Goal: Book appointment/travel/reservation

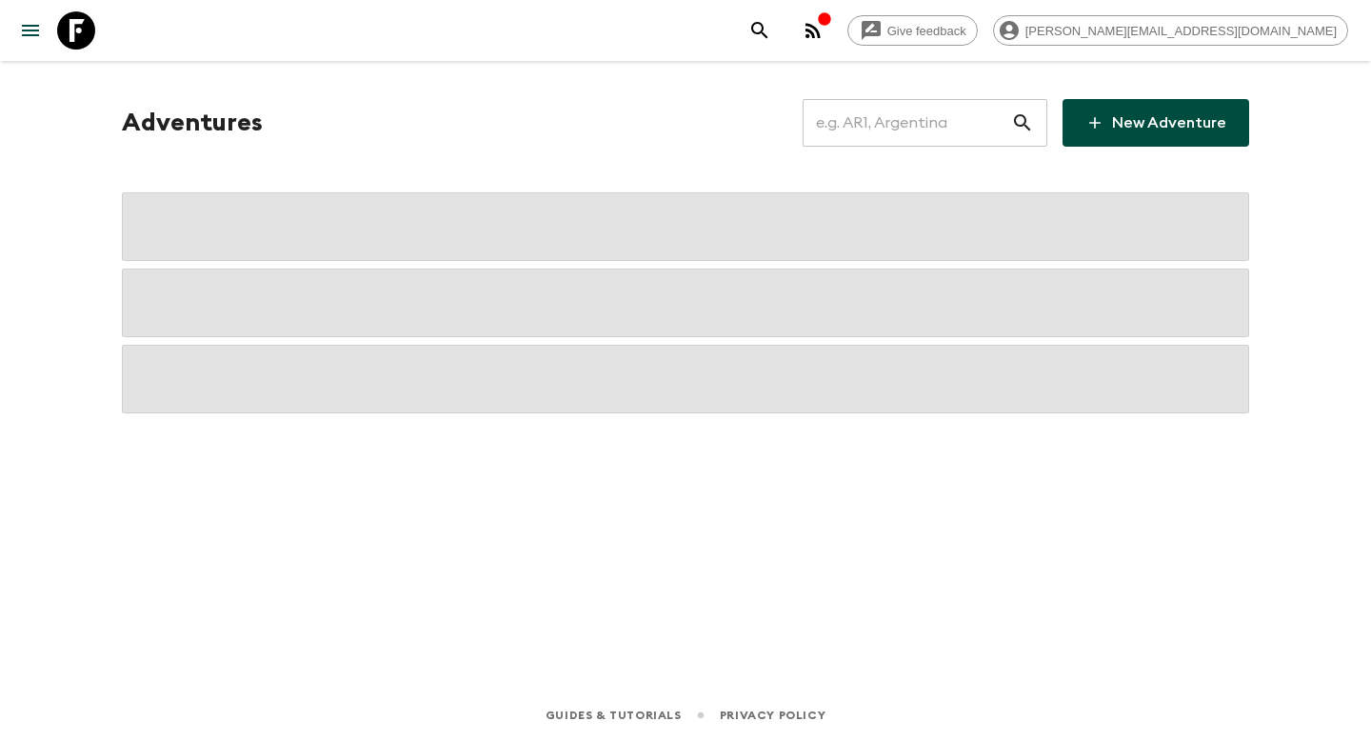
click at [873, 113] on input "text" at bounding box center [906, 122] width 208 height 53
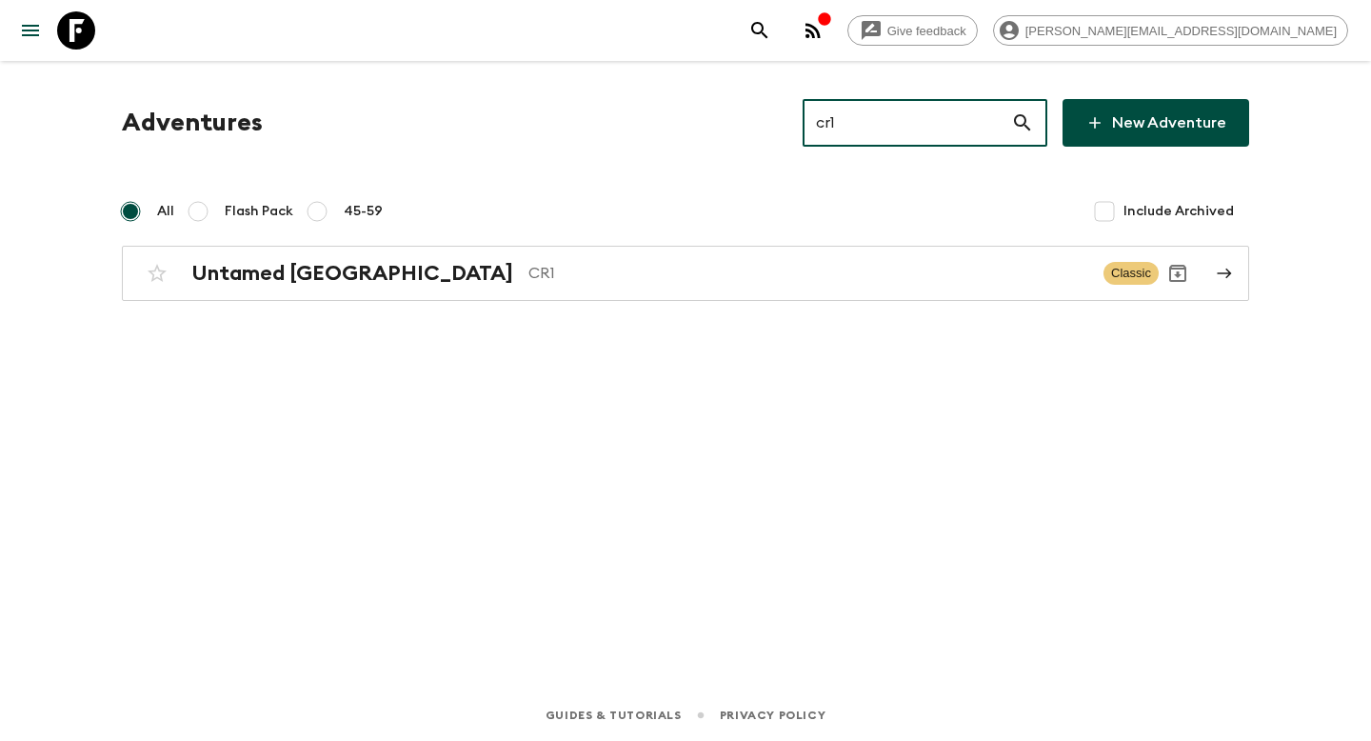
type input "cr1"
click at [524, 311] on div "Adventures cr1 ​ New Adventure All Flash Pack 45-59 Include Archived Untamed Co…" at bounding box center [685, 348] width 1218 height 575
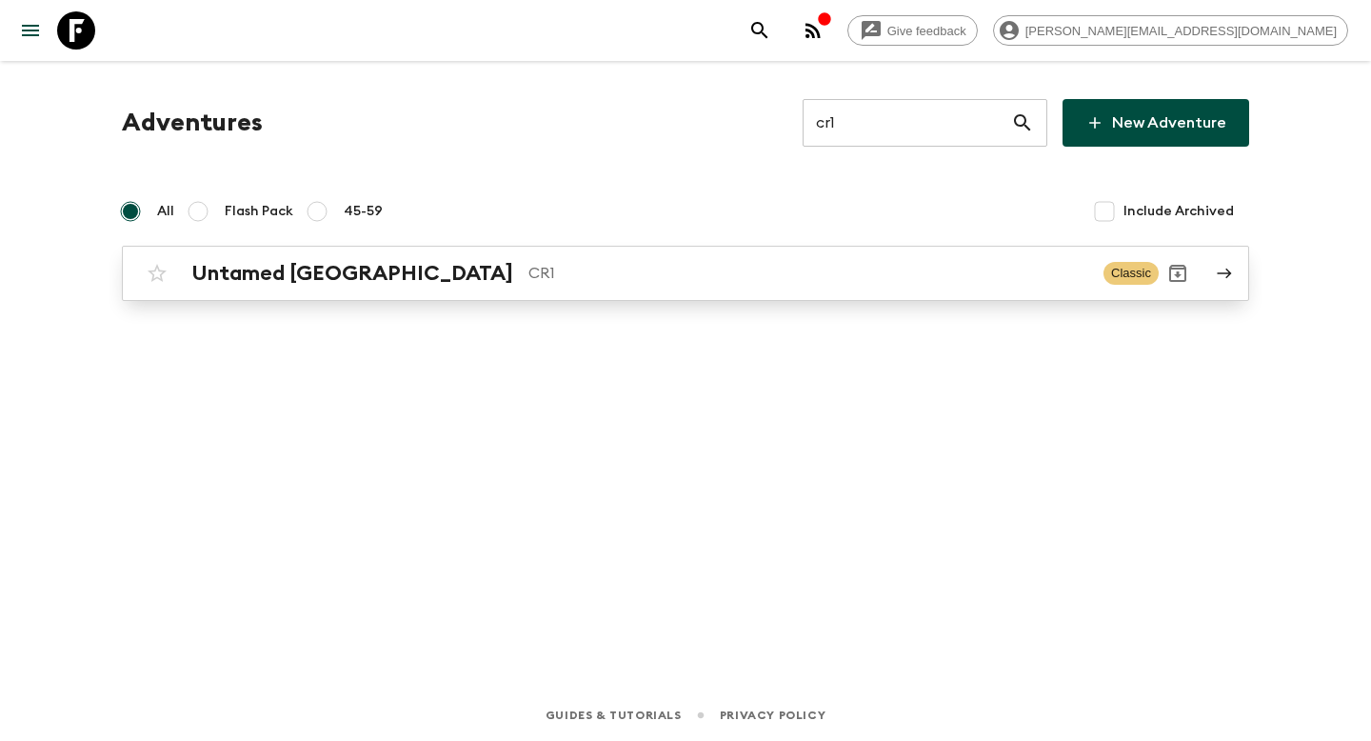
click at [534, 295] on link "Untamed Costa Rica CR1 Classic" at bounding box center [685, 273] width 1127 height 55
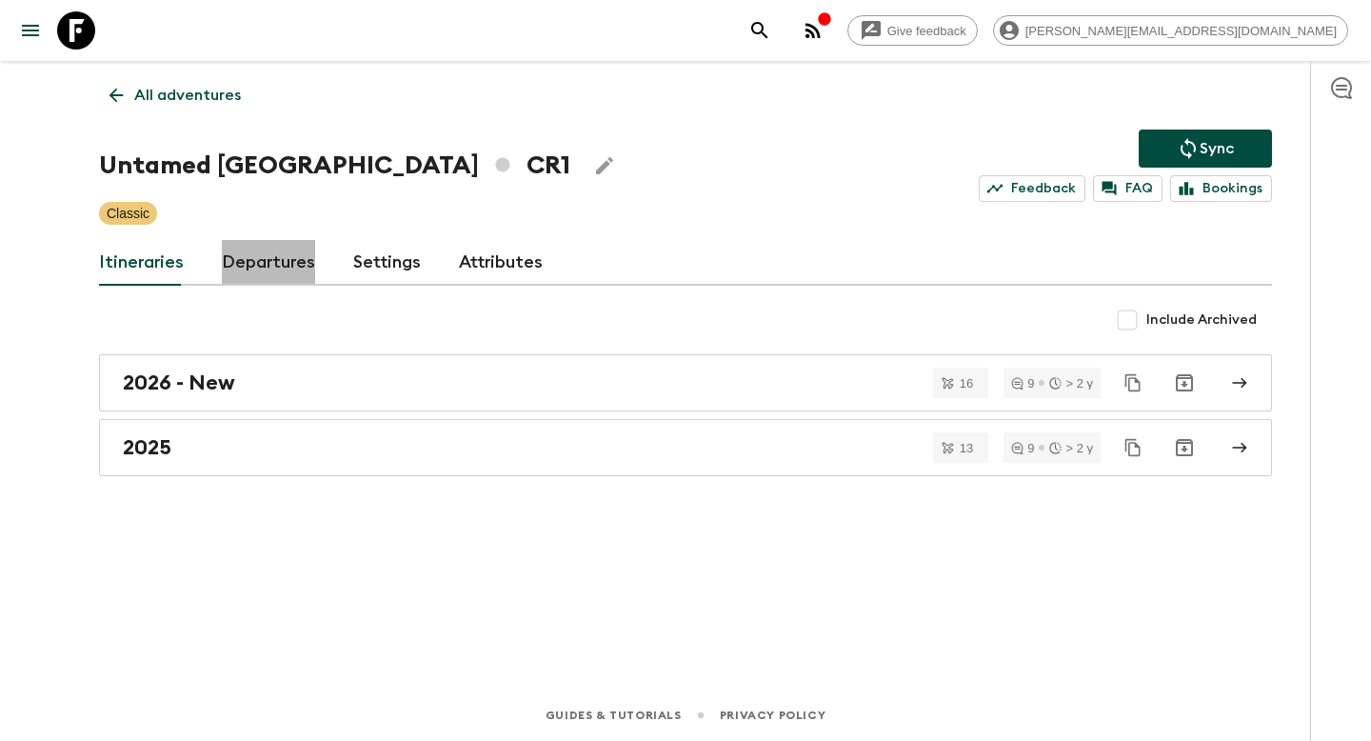
click at [294, 273] on link "Departures" at bounding box center [268, 263] width 93 height 46
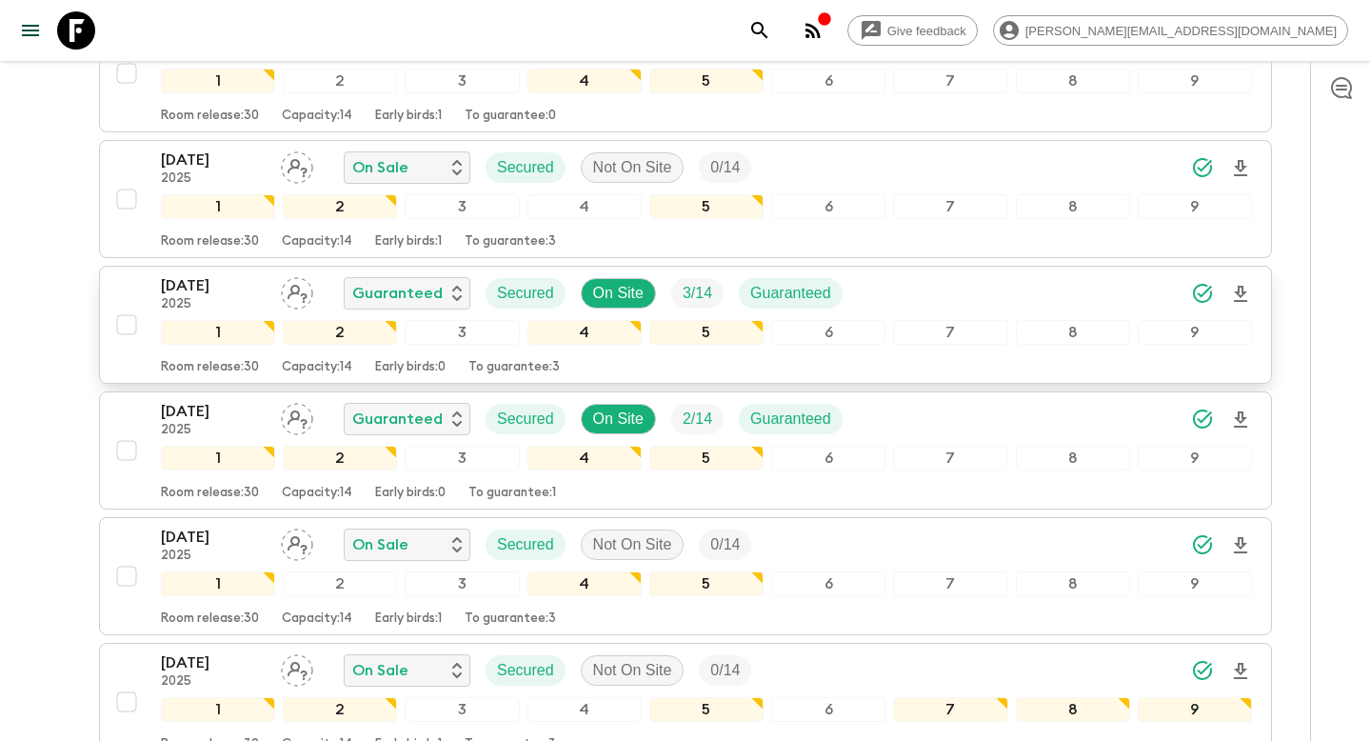
scroll to position [1253, 0]
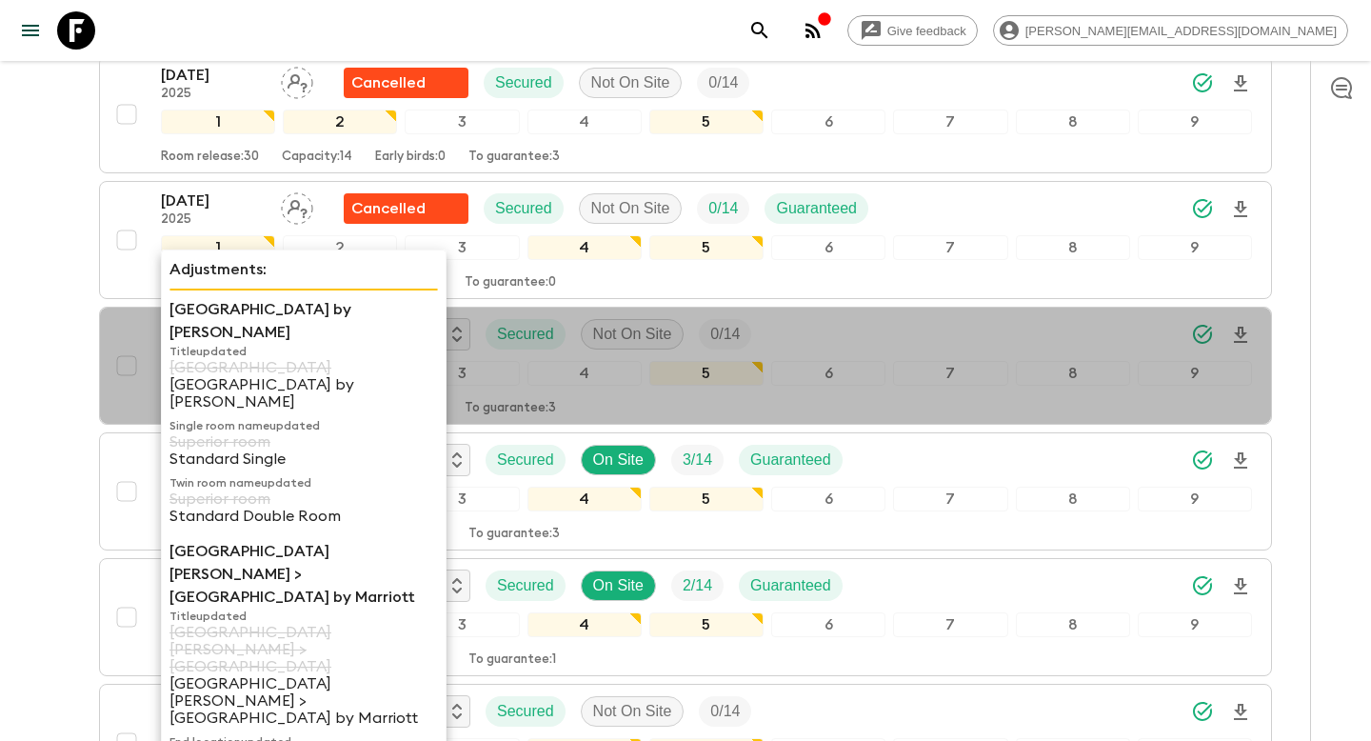
click at [188, 490] on p "Superior room" at bounding box center [303, 498] width 268 height 17
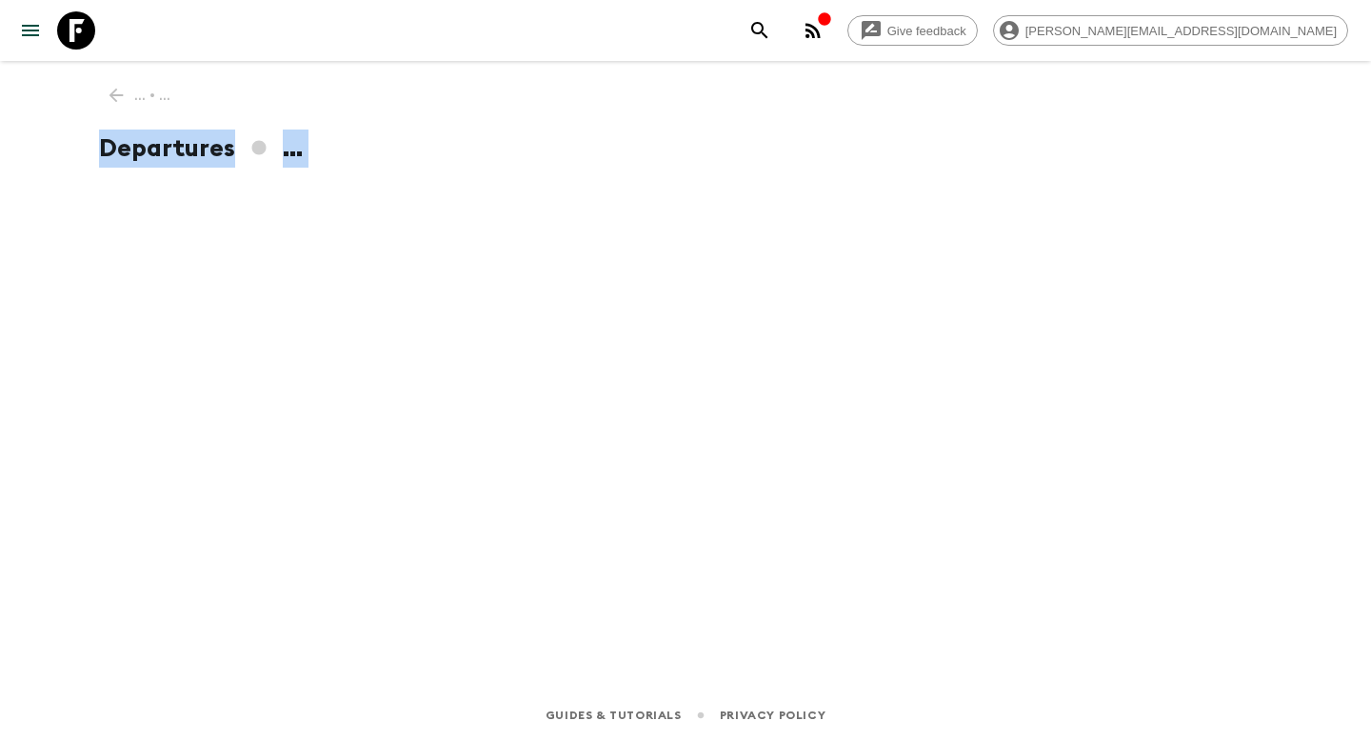
click at [188, 460] on div "... • ... Departures ..." at bounding box center [685, 348] width 1218 height 575
click at [114, 89] on div "... • ... Departures ..." at bounding box center [685, 348] width 1218 height 575
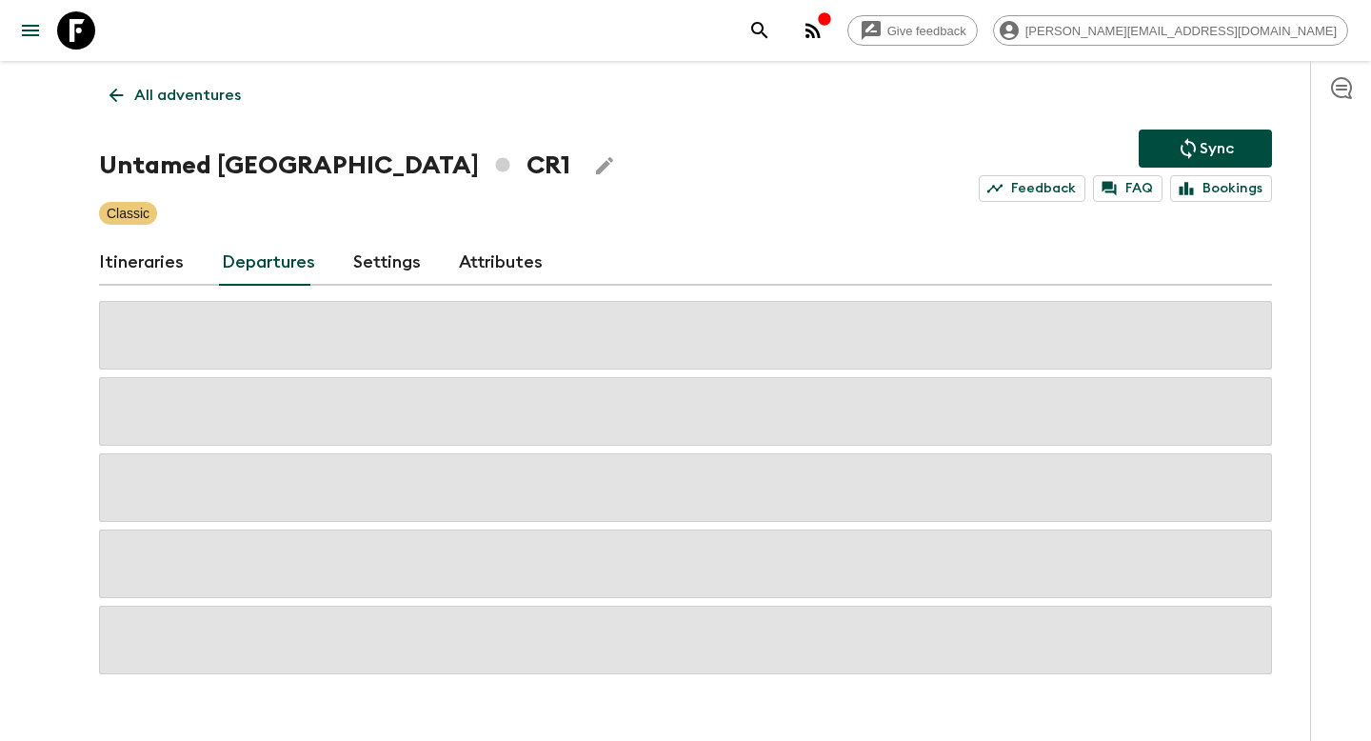
click at [199, 90] on p "All adventures" at bounding box center [187, 95] width 107 height 23
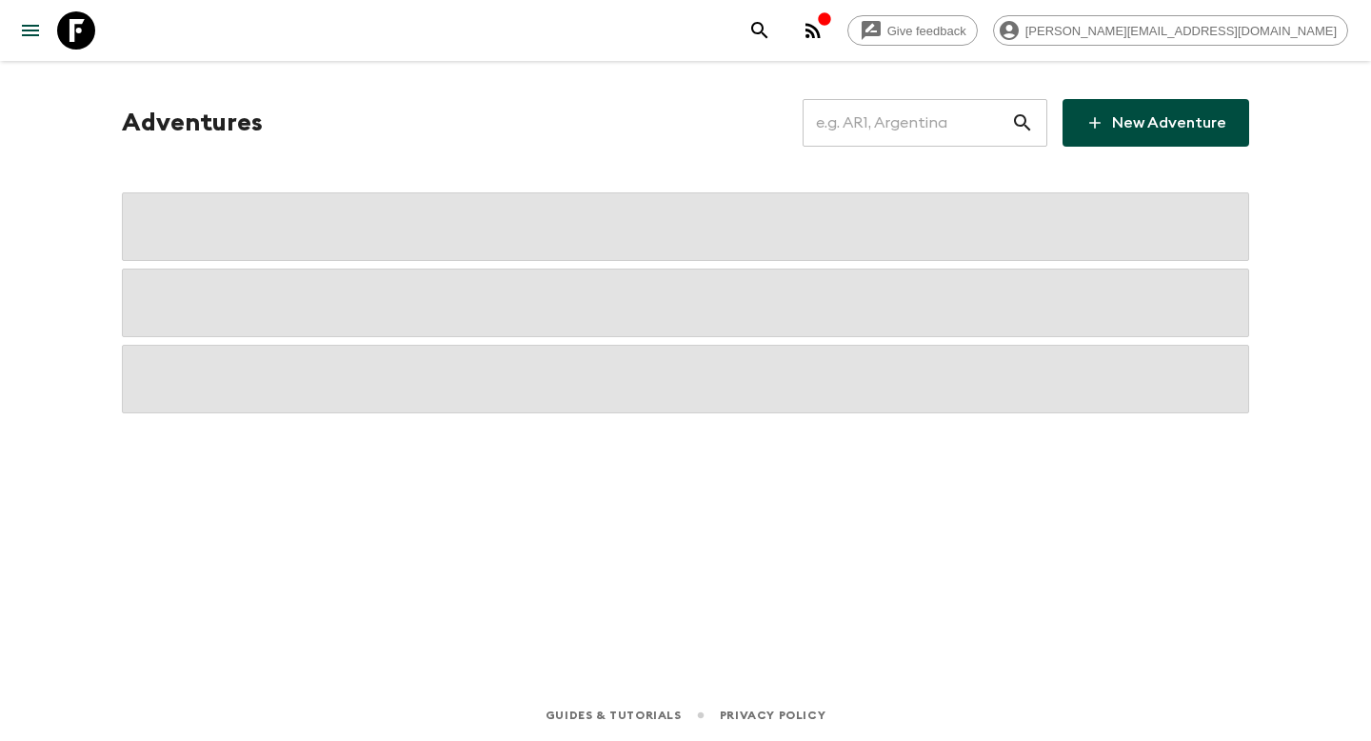
click at [935, 117] on input "text" at bounding box center [906, 122] width 208 height 53
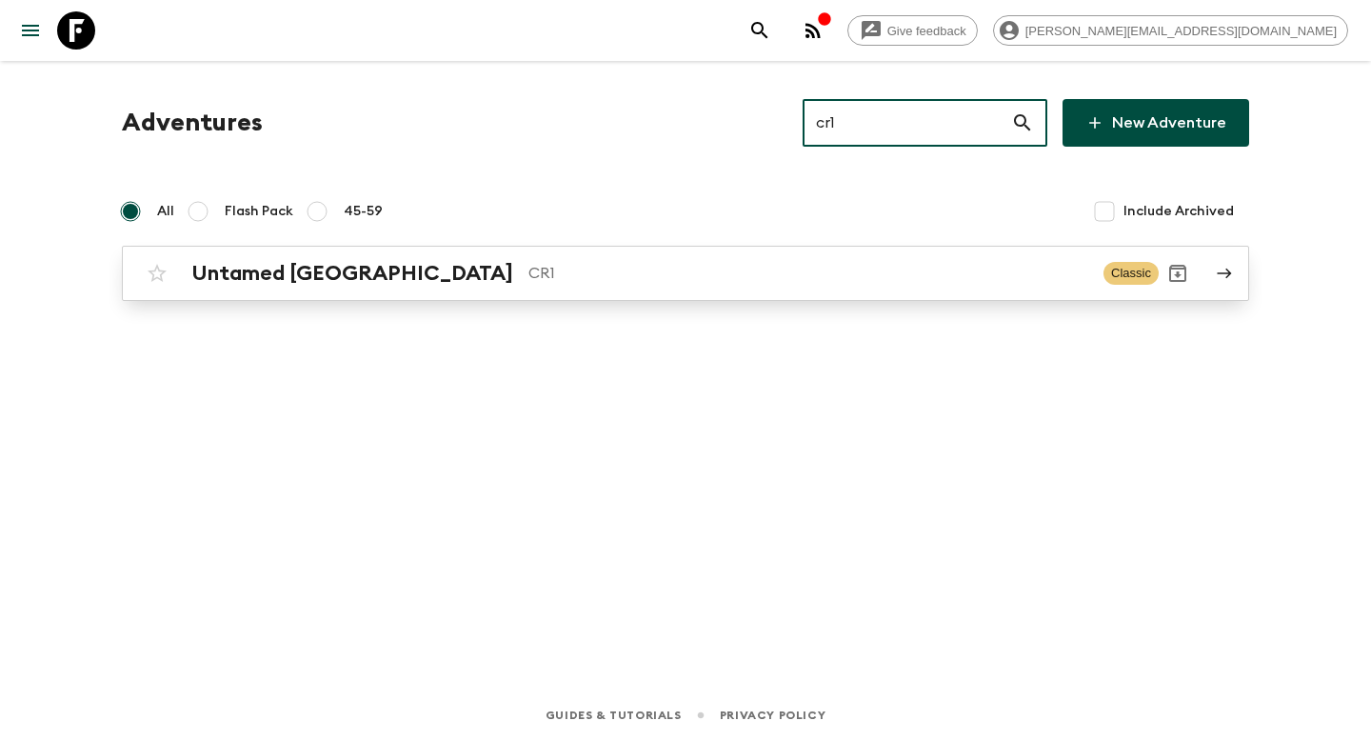
type input "cr1"
click at [660, 280] on p "CR1" at bounding box center [808, 273] width 560 height 23
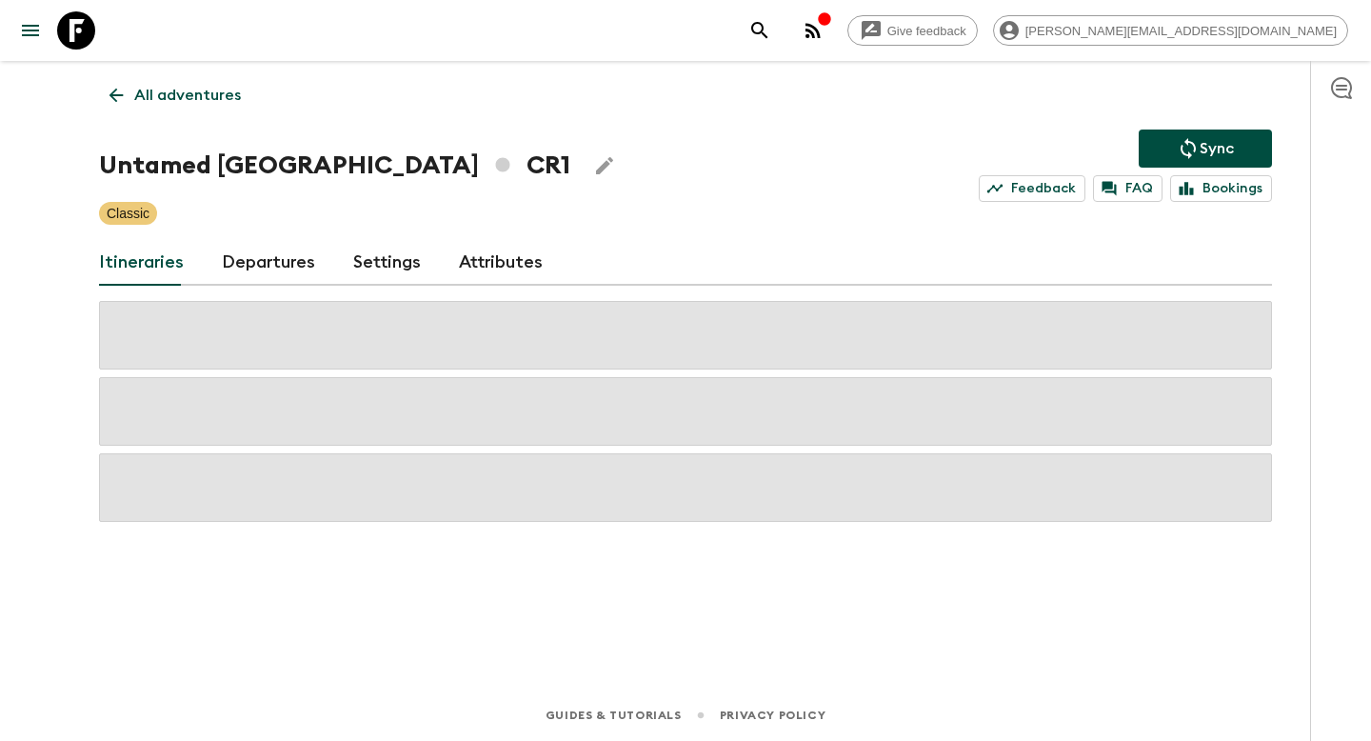
click at [270, 262] on link "Departures" at bounding box center [268, 263] width 93 height 46
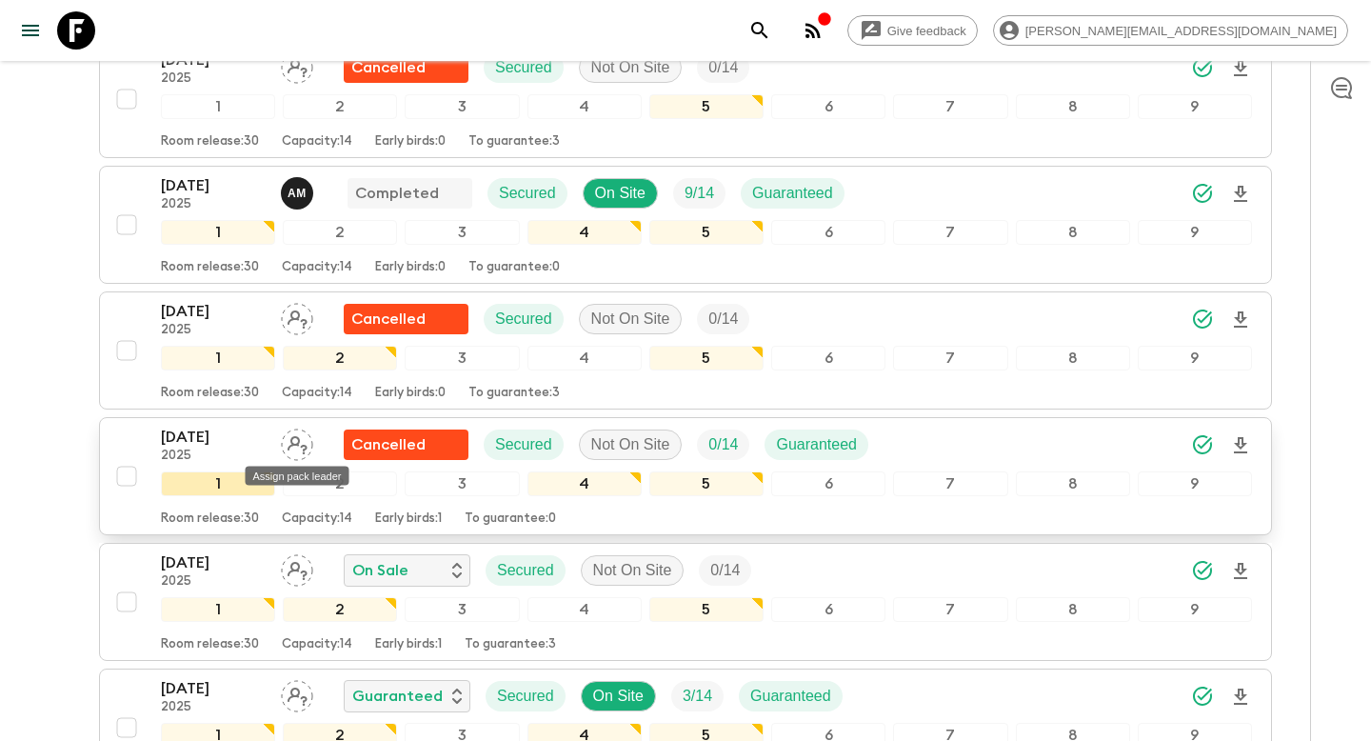
scroll to position [1216, 0]
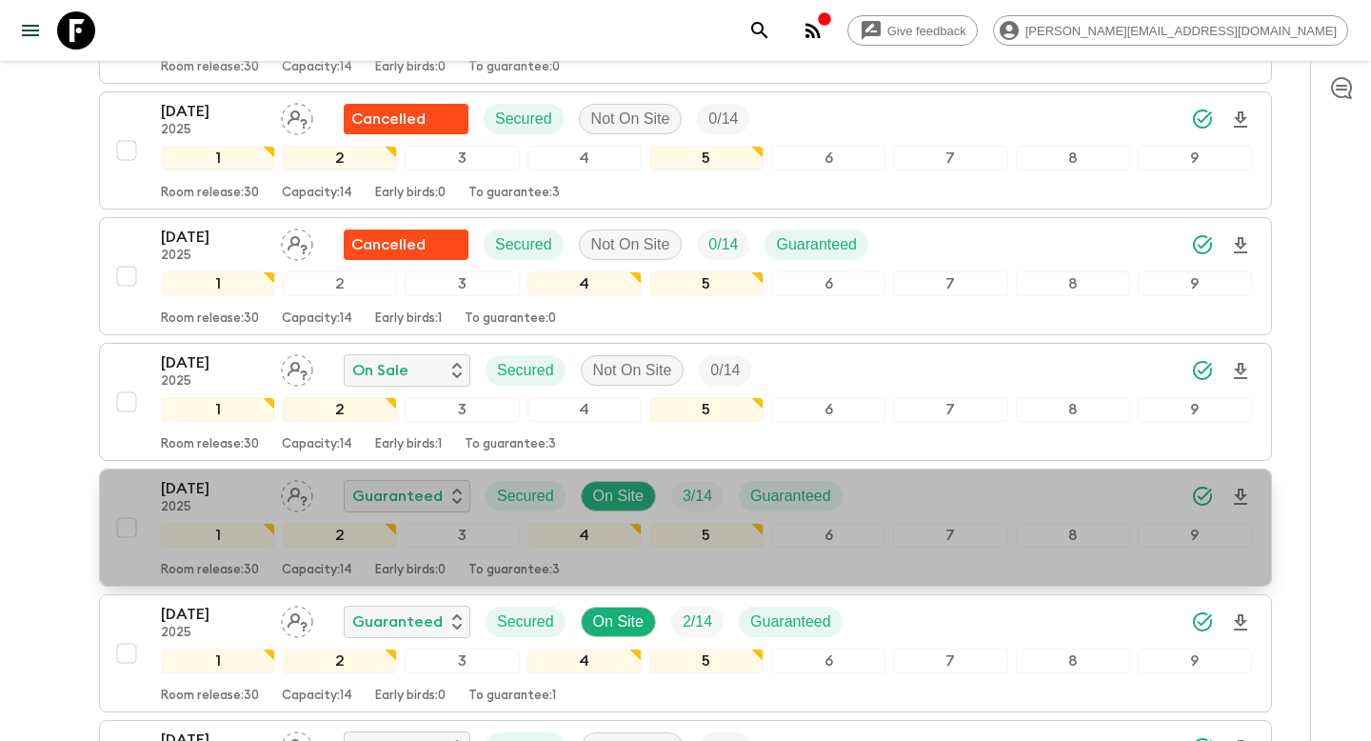
click at [193, 484] on p "08 Nov 2025" at bounding box center [213, 488] width 105 height 23
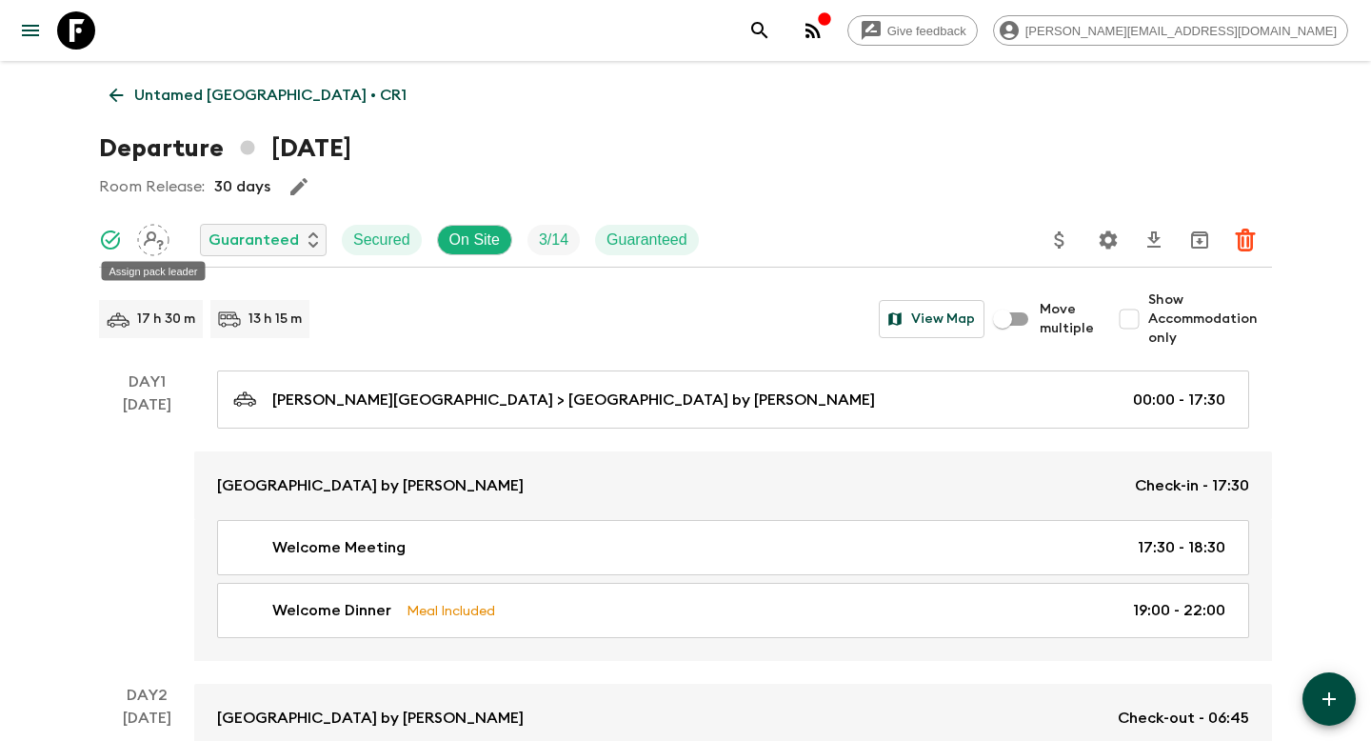
click at [148, 239] on icon "Assign pack leader" at bounding box center [154, 240] width 20 height 18
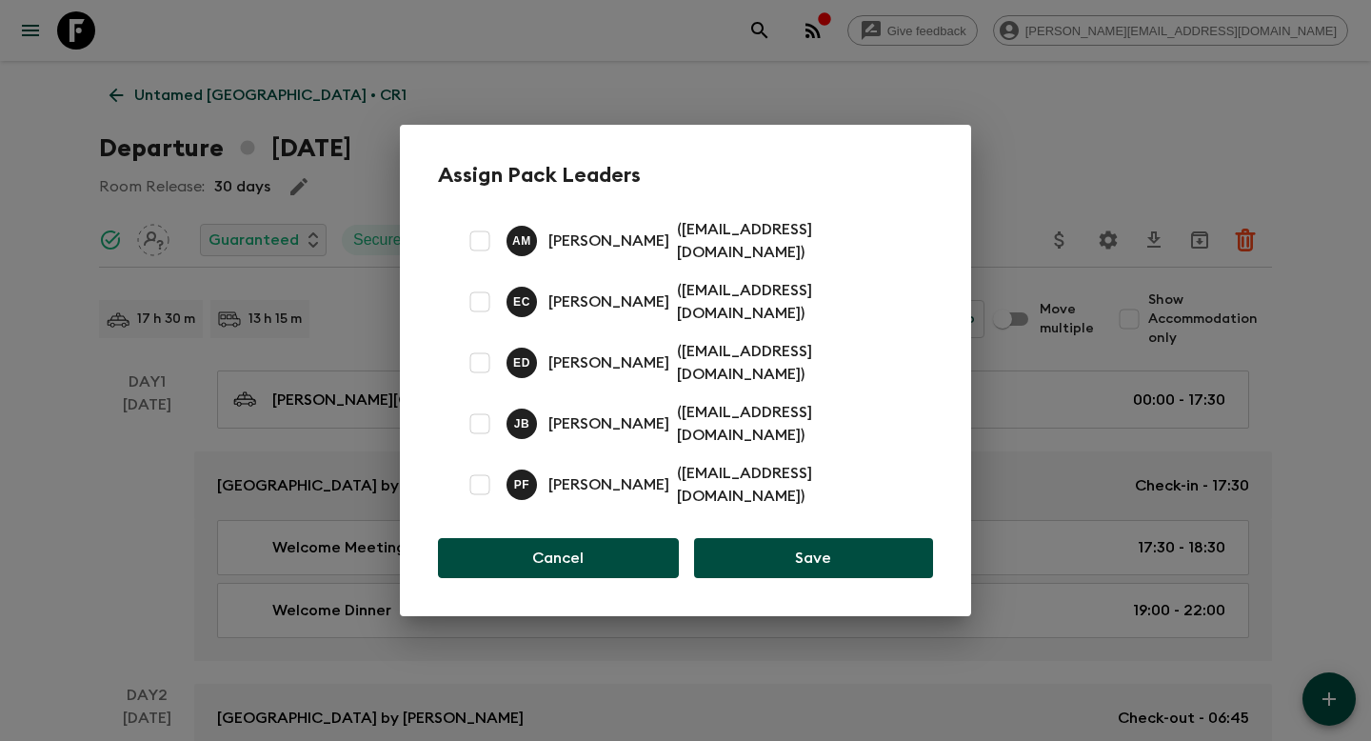
click at [574, 538] on button "Cancel" at bounding box center [558, 558] width 241 height 40
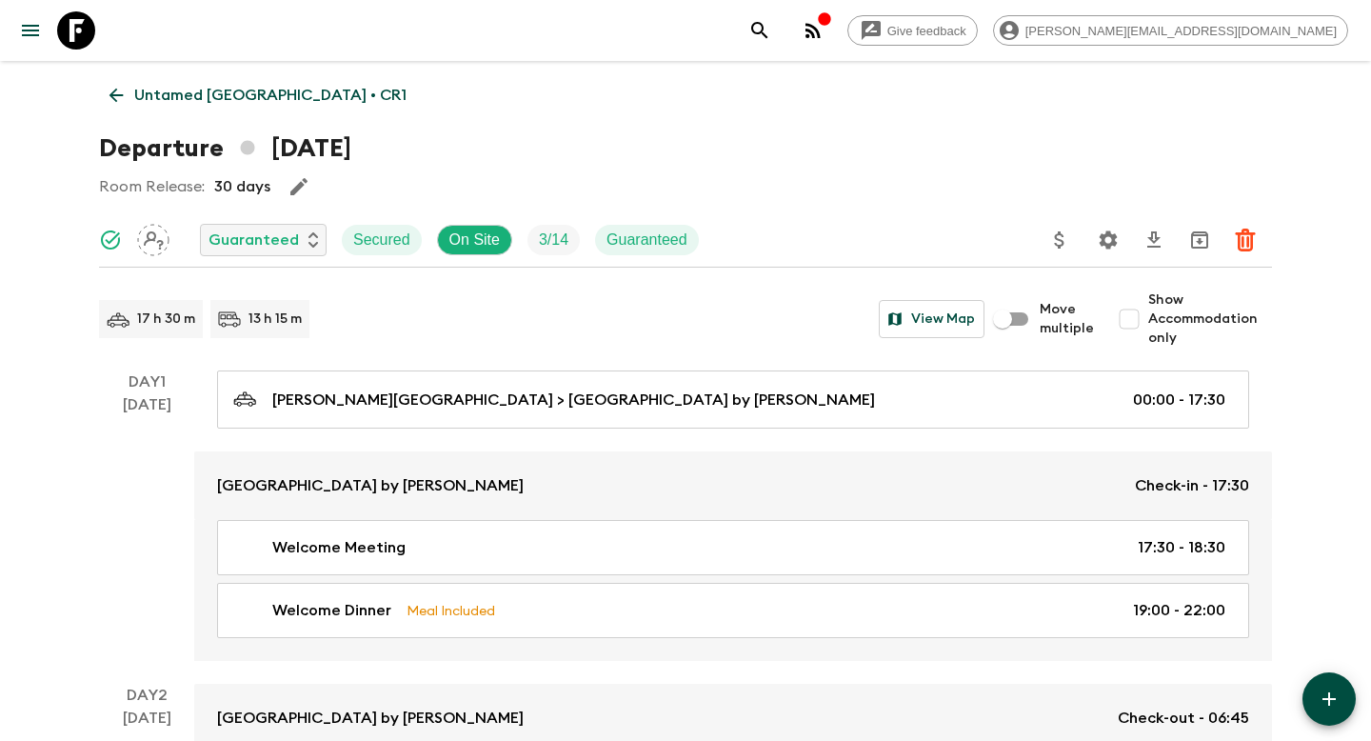
click at [221, 82] on link "Untamed Costa Rica • CR1" at bounding box center [258, 95] width 318 height 38
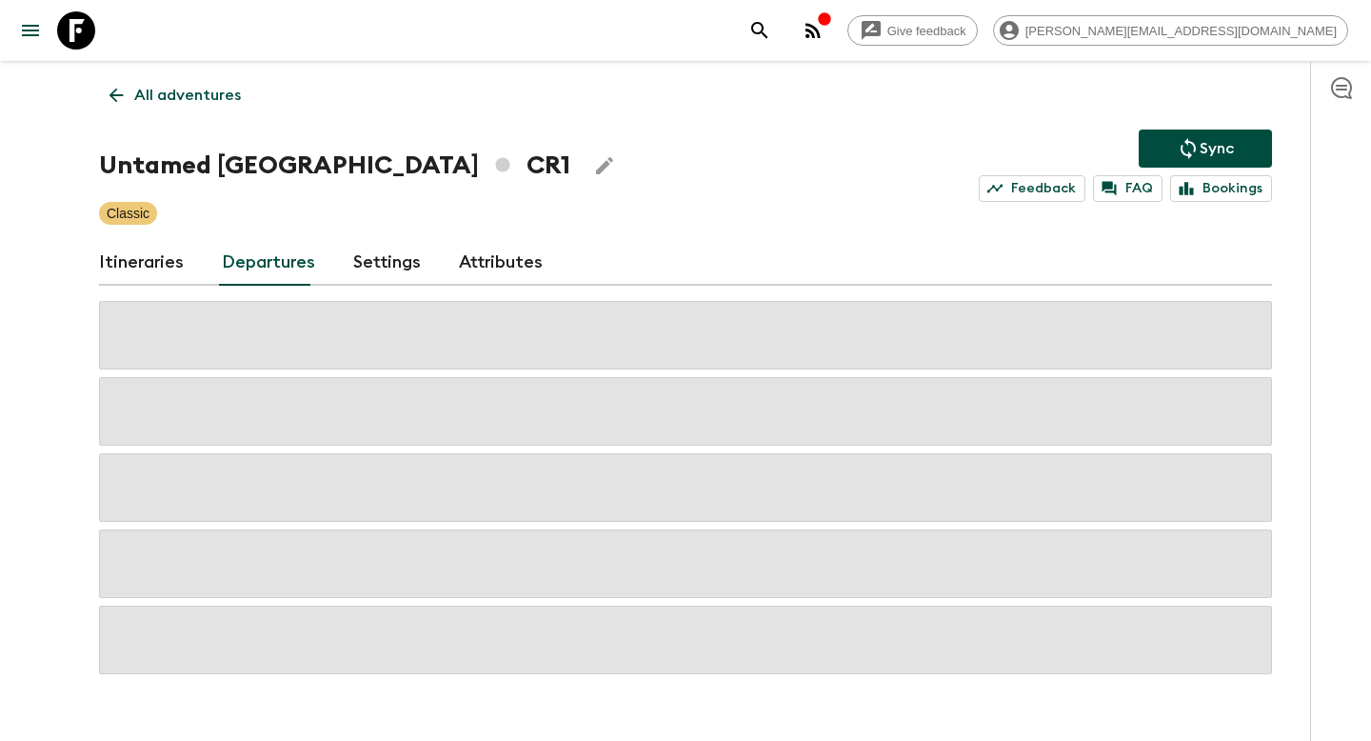
click at [188, 92] on p "All adventures" at bounding box center [187, 95] width 107 height 23
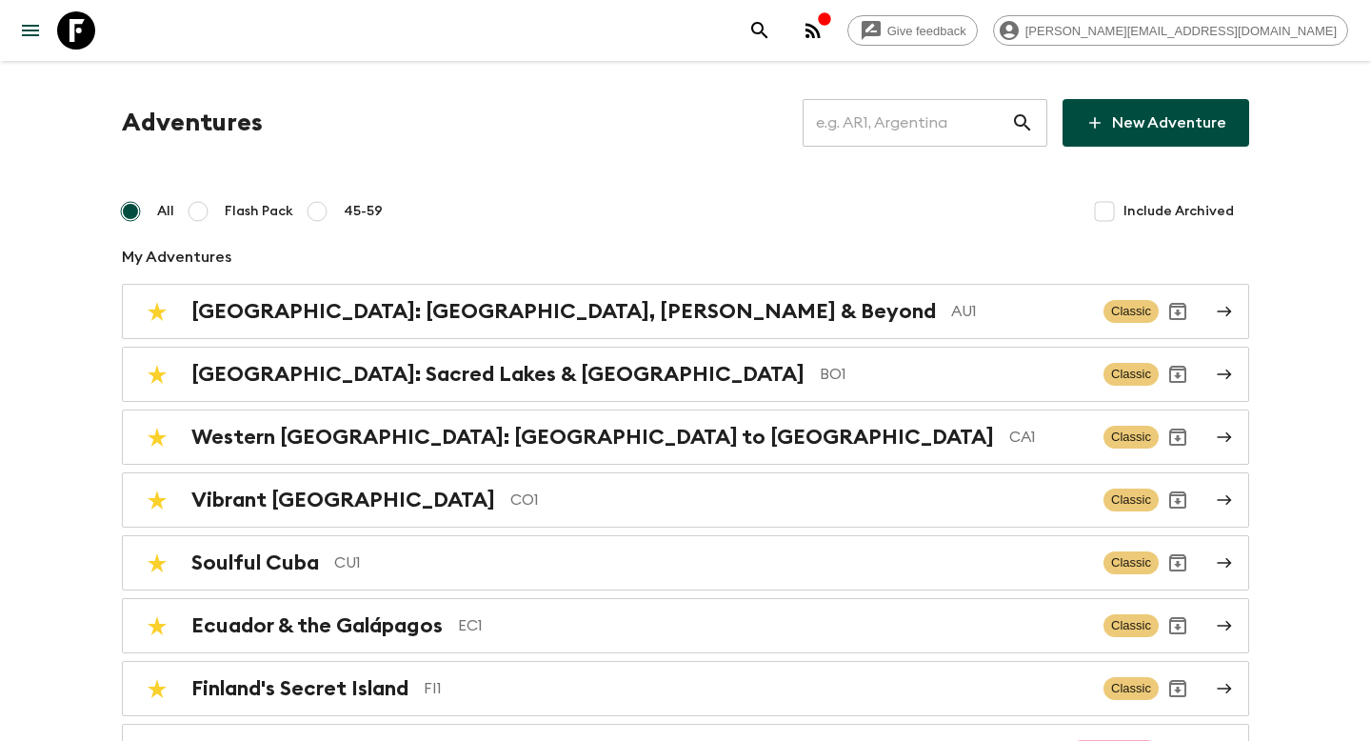
click at [919, 134] on input "text" at bounding box center [906, 122] width 208 height 53
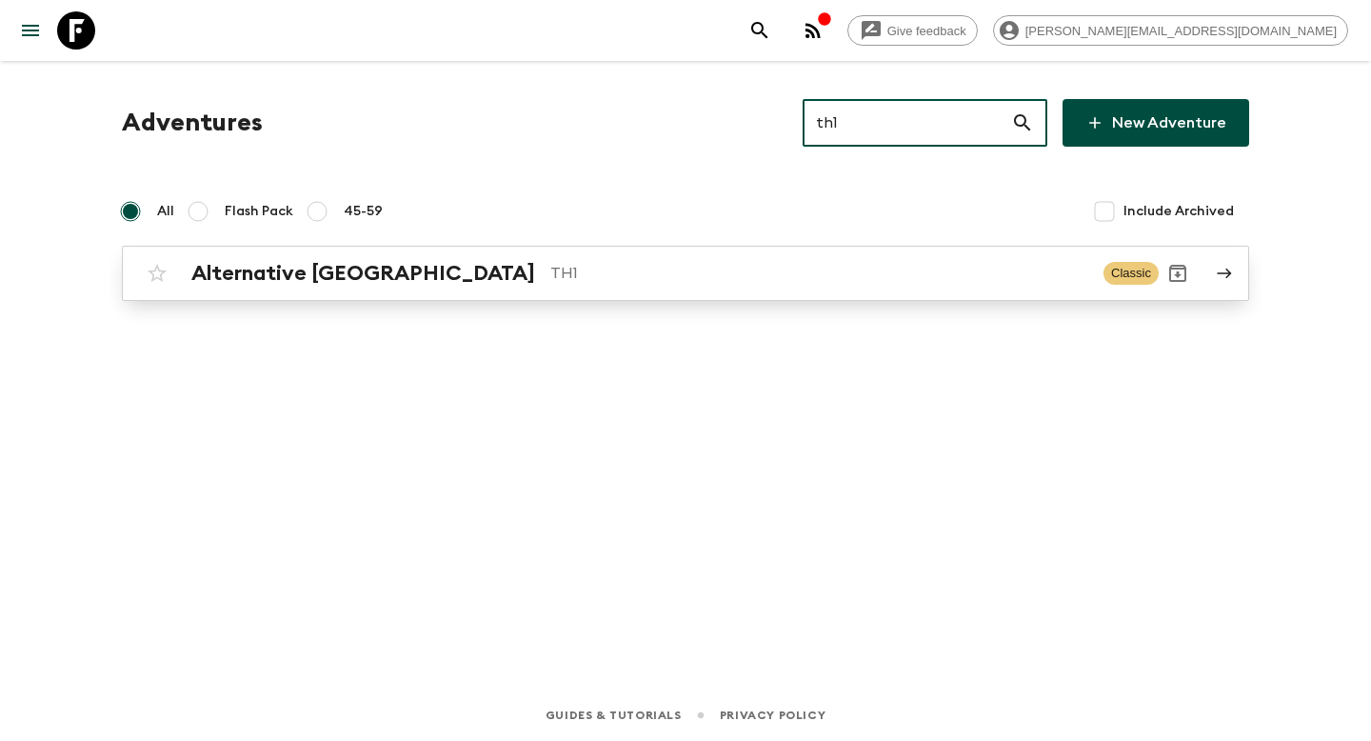
type input "th1"
click at [614, 271] on p "TH1" at bounding box center [819, 273] width 538 height 23
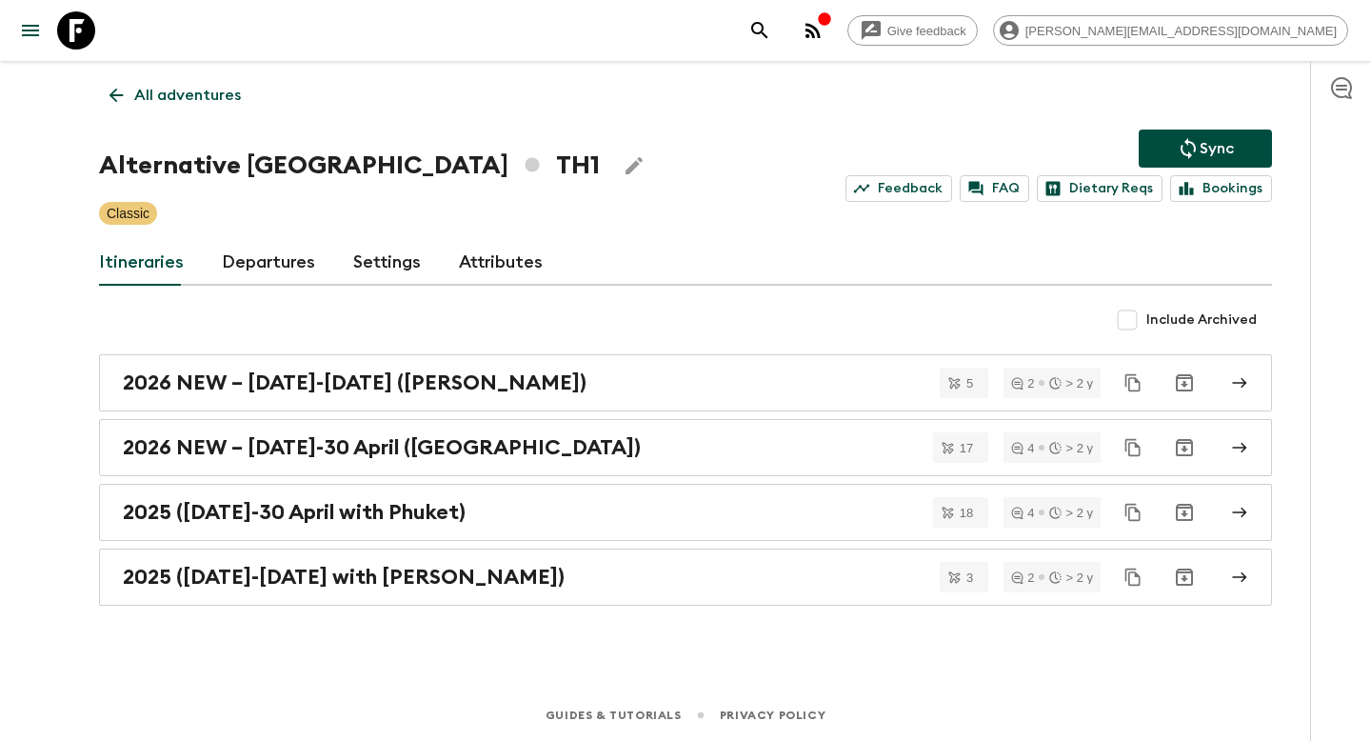
click at [249, 247] on link "Departures" at bounding box center [268, 263] width 93 height 46
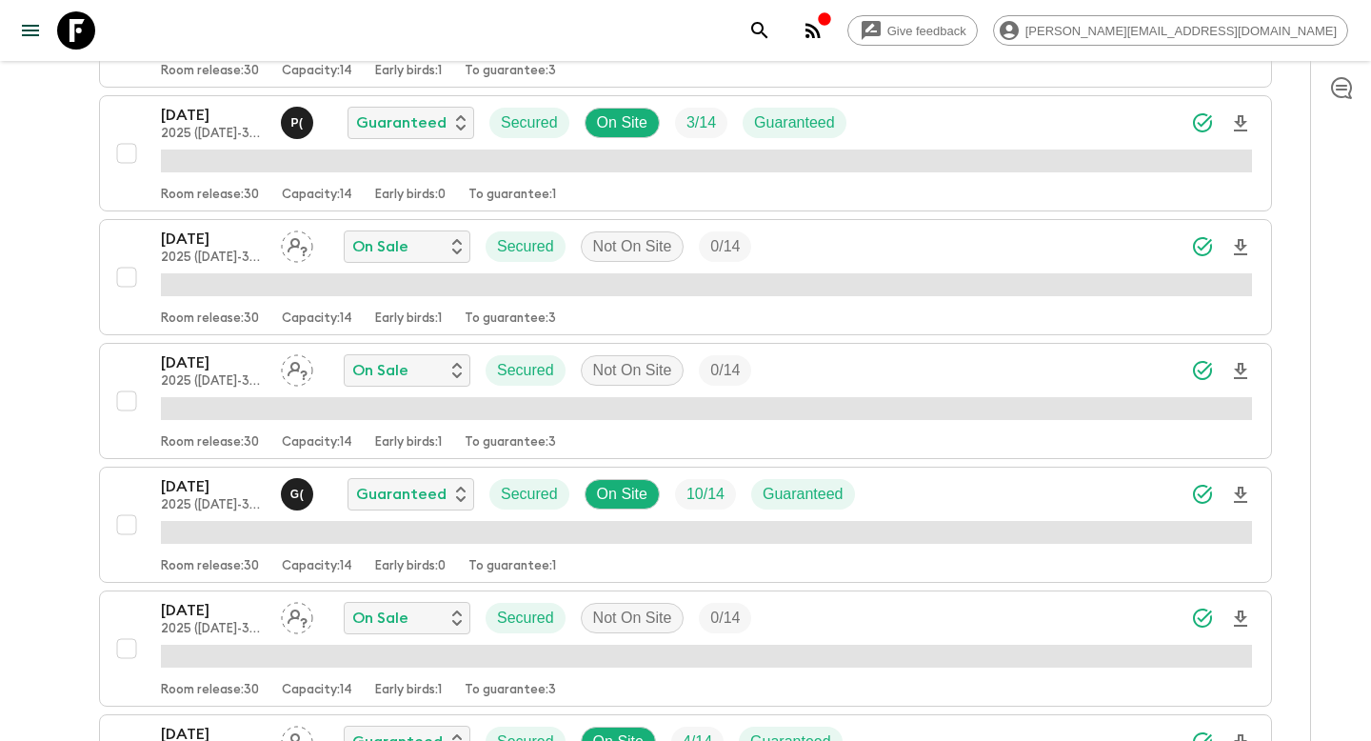
scroll to position [1131, 0]
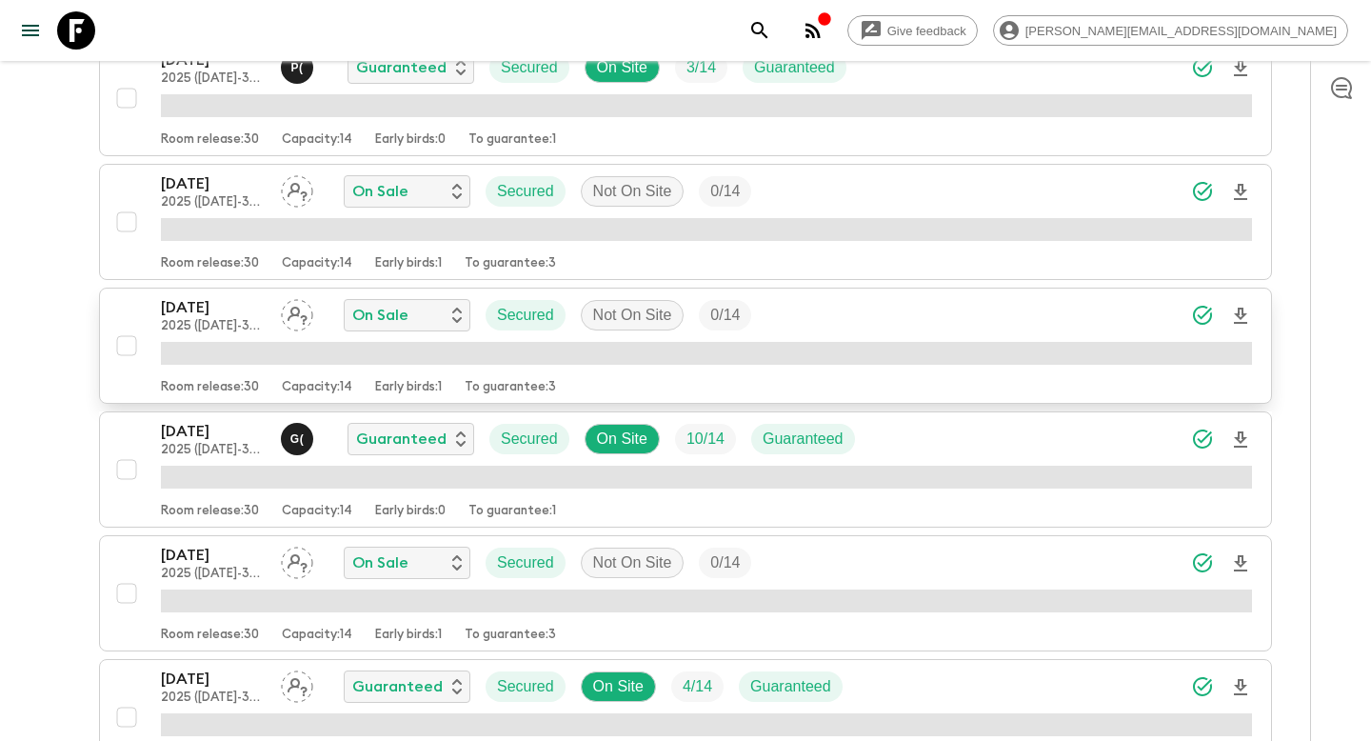
click at [292, 387] on p "Capacity: 14" at bounding box center [317, 387] width 70 height 15
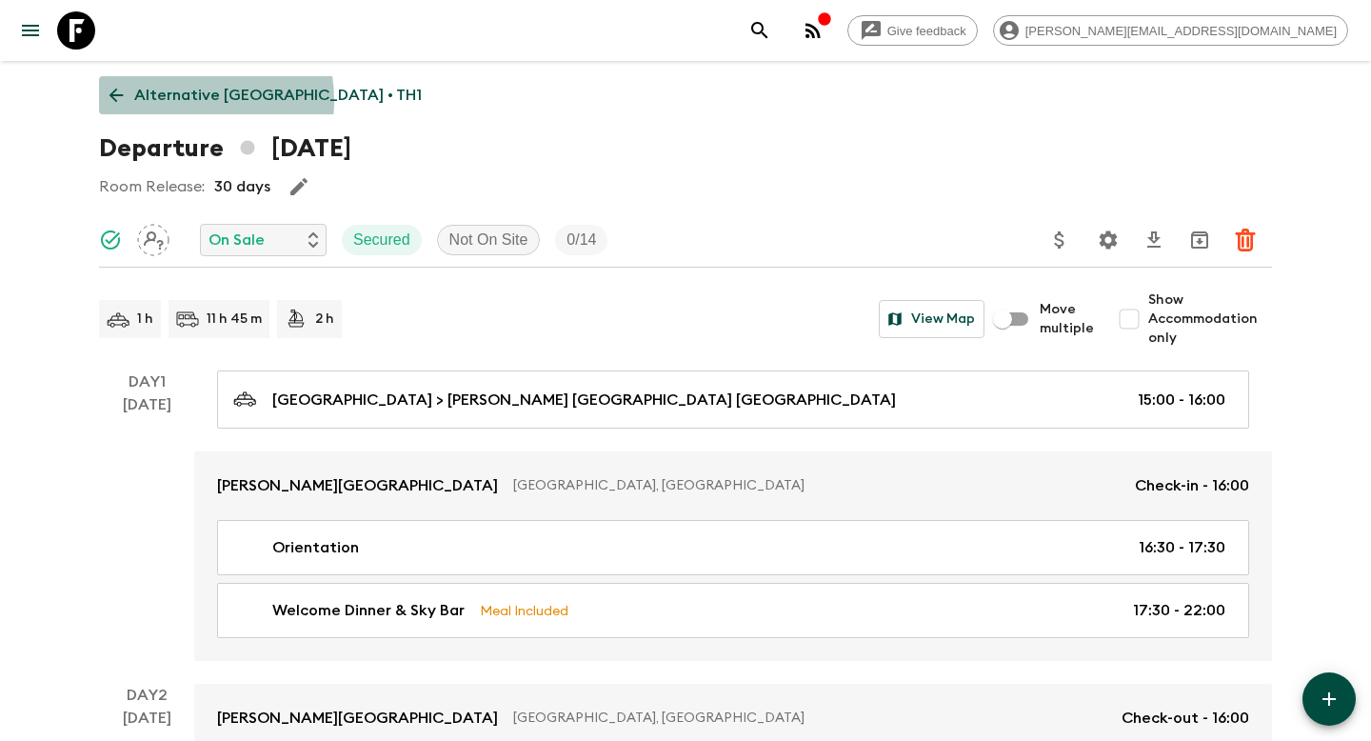
click at [176, 100] on p "Alternative Thailand • TH1" at bounding box center [277, 95] width 287 height 23
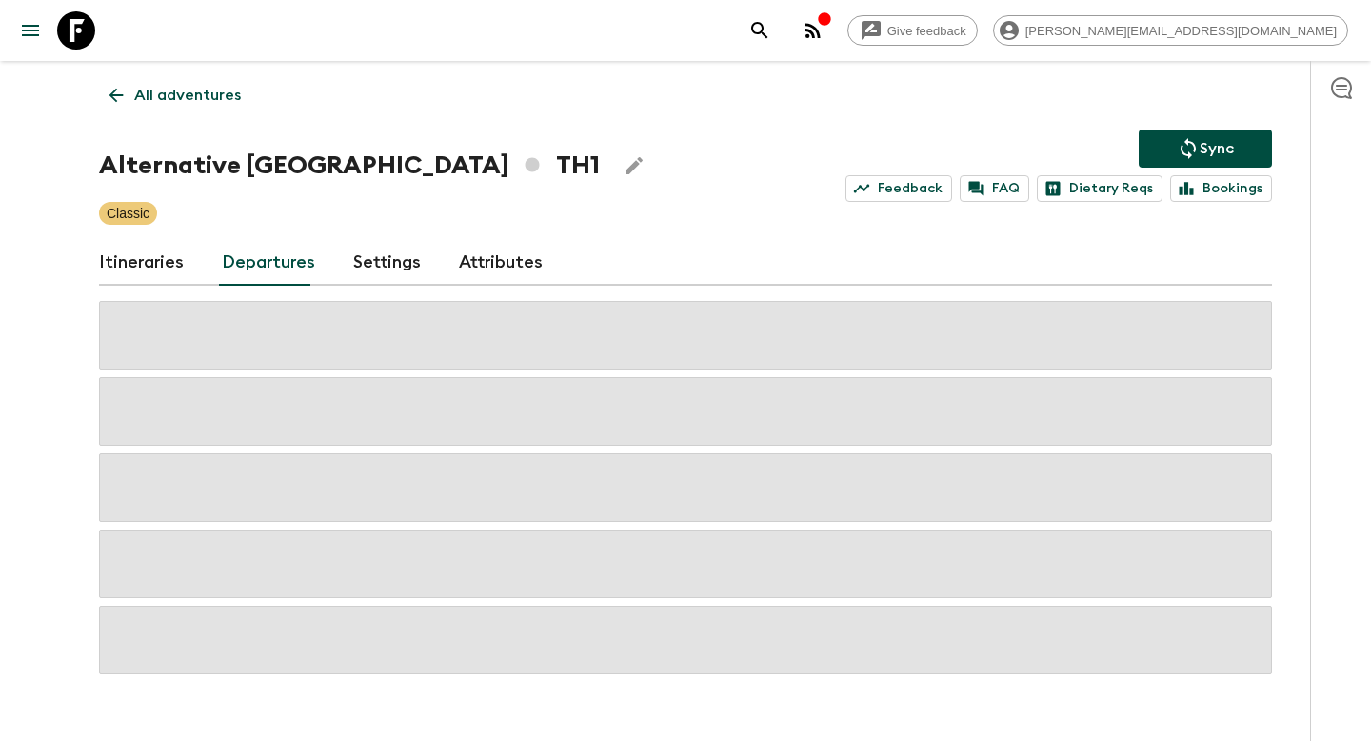
click at [211, 117] on div "All adventures Alternative Thailand TH1 Sync Feedback FAQ Dietary Reqs Bookings…" at bounding box center [685, 367] width 1218 height 613
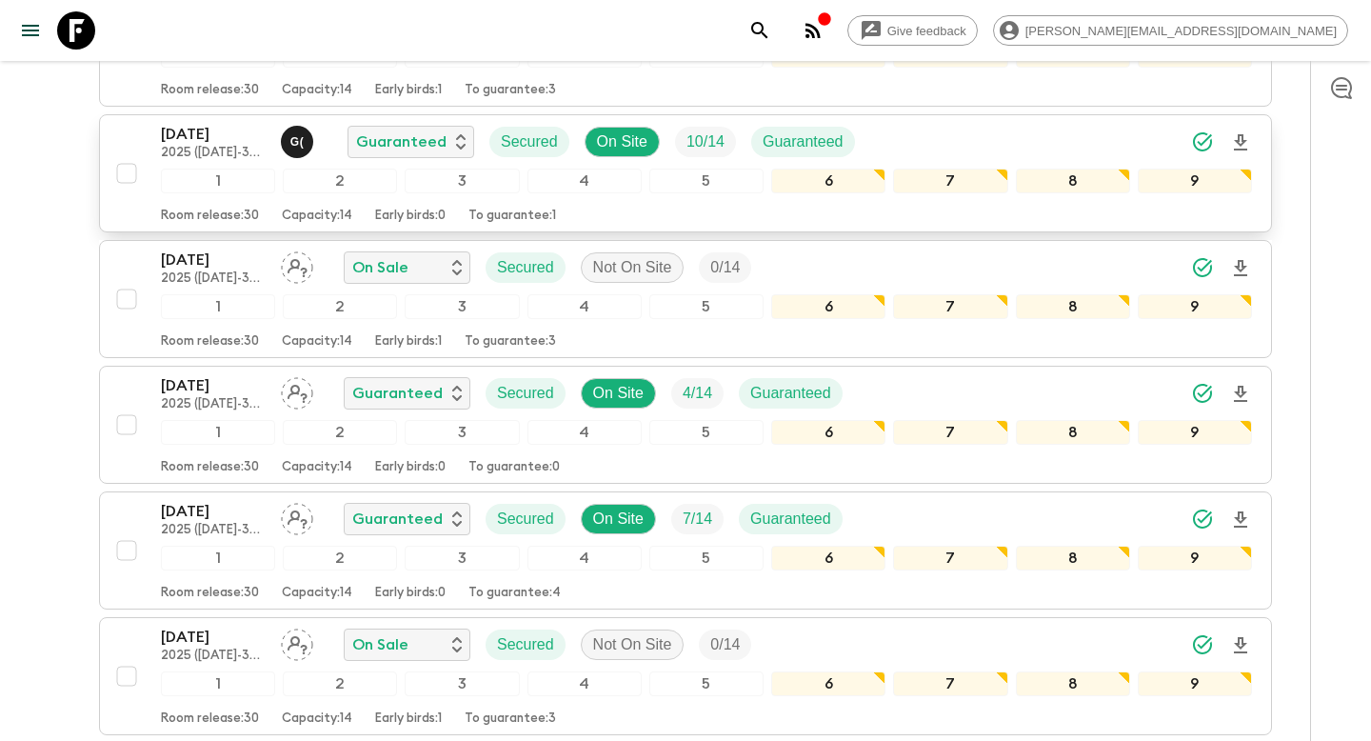
scroll to position [1439, 0]
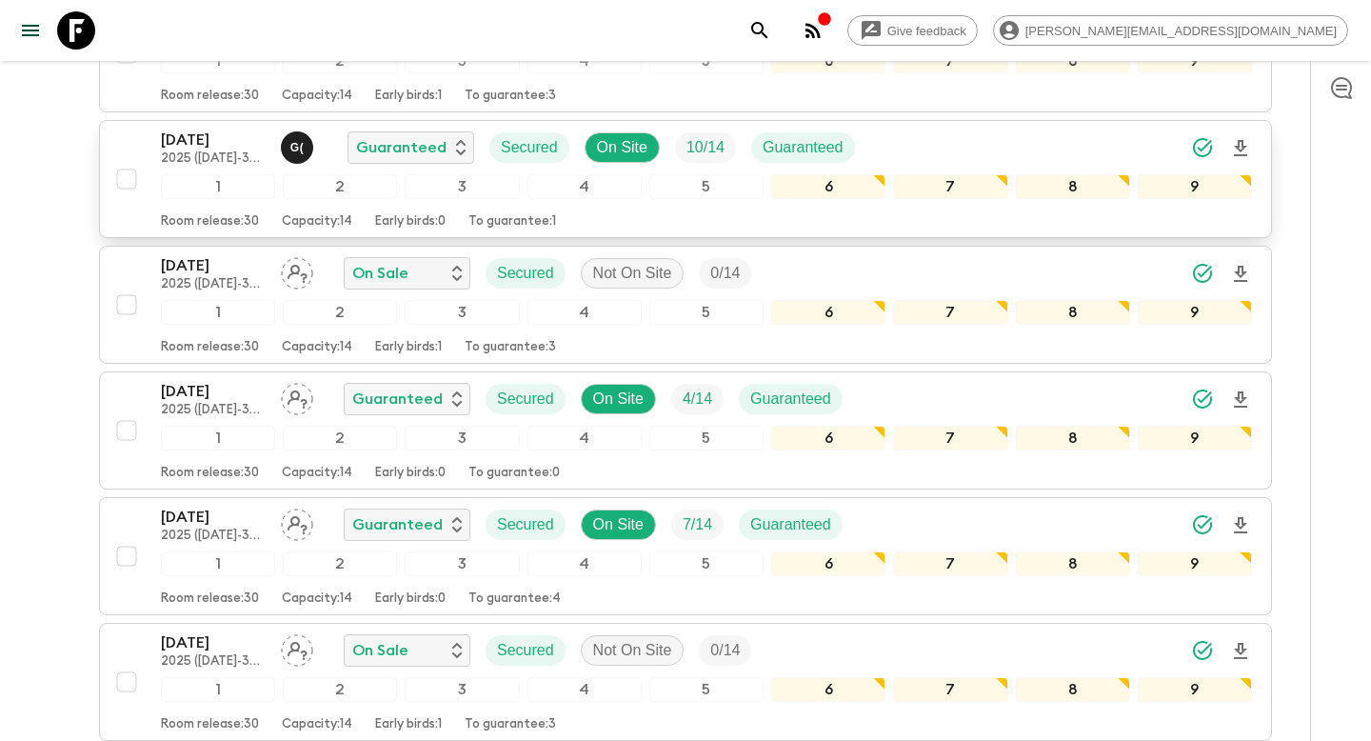
click at [224, 142] on p "07 Nov 2025" at bounding box center [213, 139] width 105 height 23
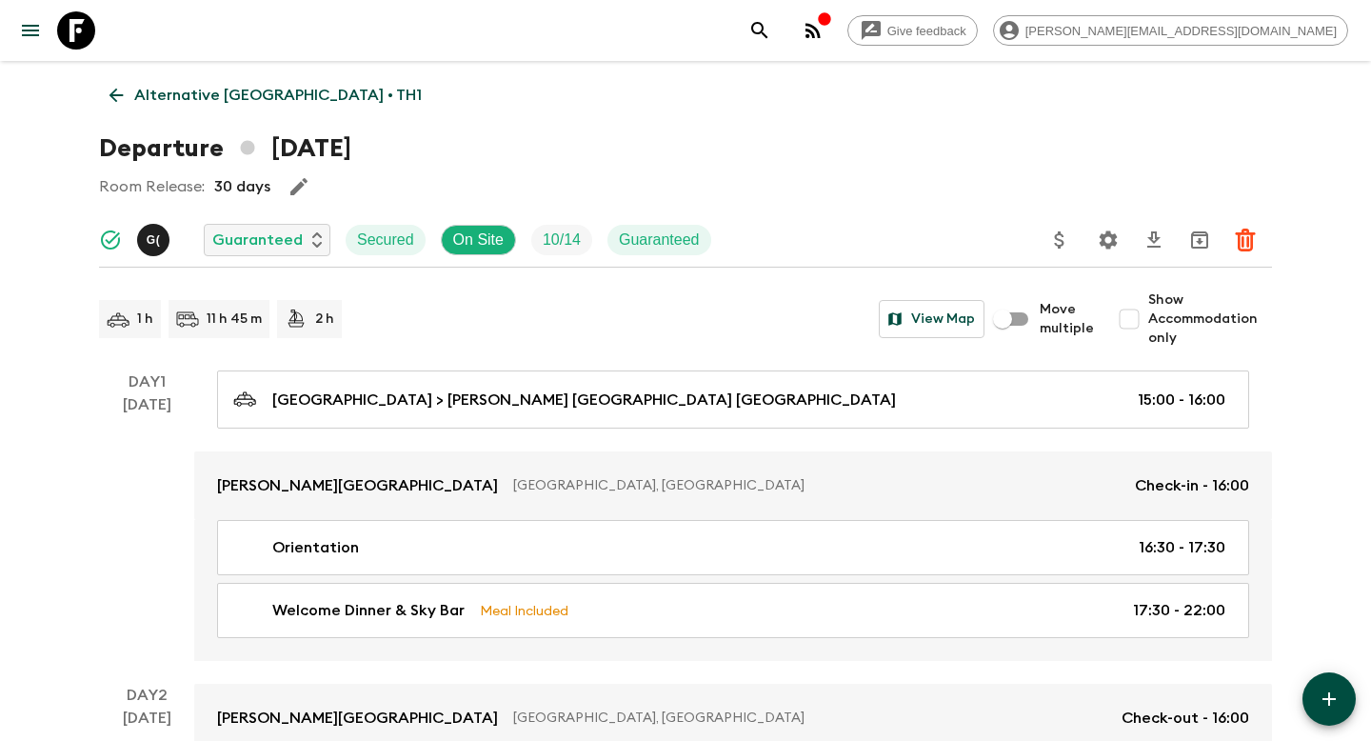
click at [137, 229] on span "G (" at bounding box center [155, 236] width 36 height 15
click at [152, 234] on p "G (" at bounding box center [154, 239] width 14 height 15
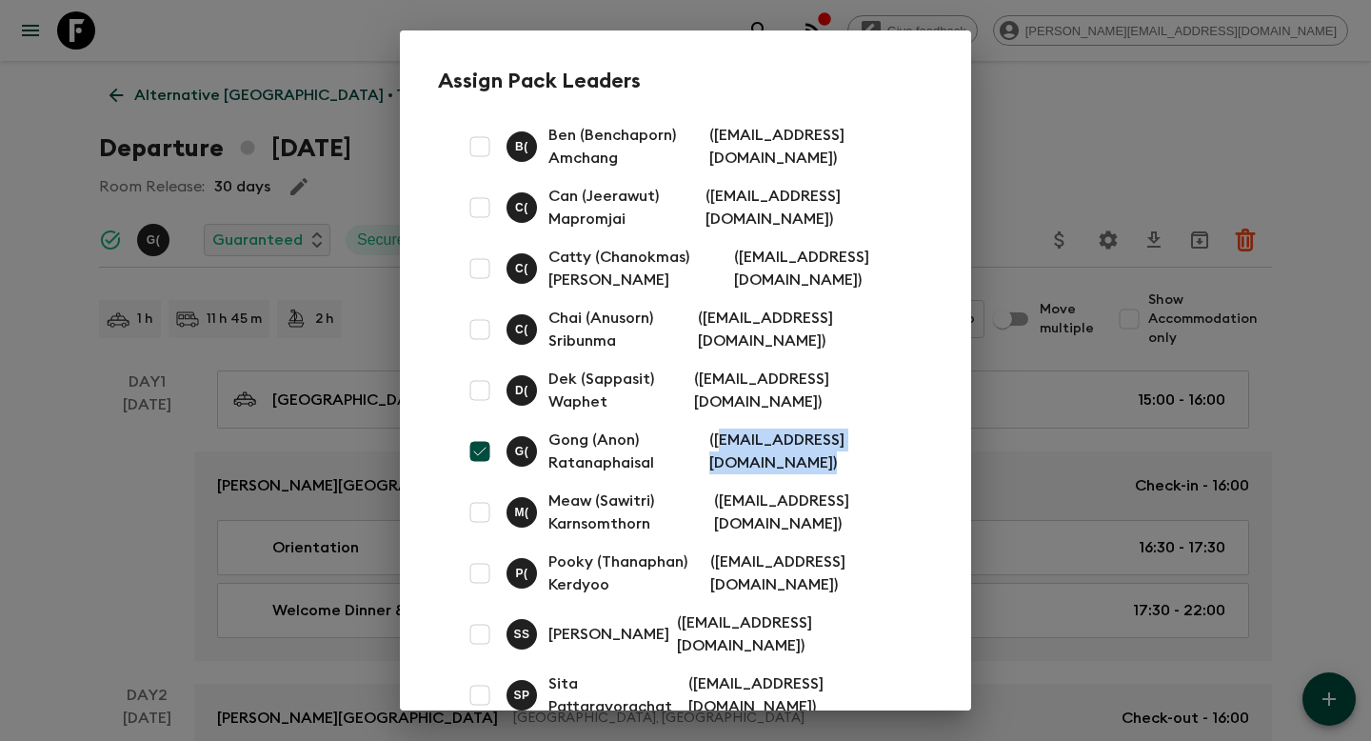
drag, startPoint x: 719, startPoint y: 440, endPoint x: 872, endPoint y: 456, distance: 154.1
click at [873, 456] on div "G ( Gong (Anon) Ratanaphaisal ( ratanaphaisal@yahoo.com )" at bounding box center [708, 451] width 404 height 46
click at [872, 456] on div "G ( Gong (Anon) Ratanaphaisal ( ratanaphaisal@yahoo.com )" at bounding box center [708, 451] width 404 height 46
drag, startPoint x: 711, startPoint y: 438, endPoint x: 906, endPoint y: 449, distance: 195.5
click at [906, 449] on p "( ratanaphaisal@yahoo.com )" at bounding box center [809, 451] width 201 height 46
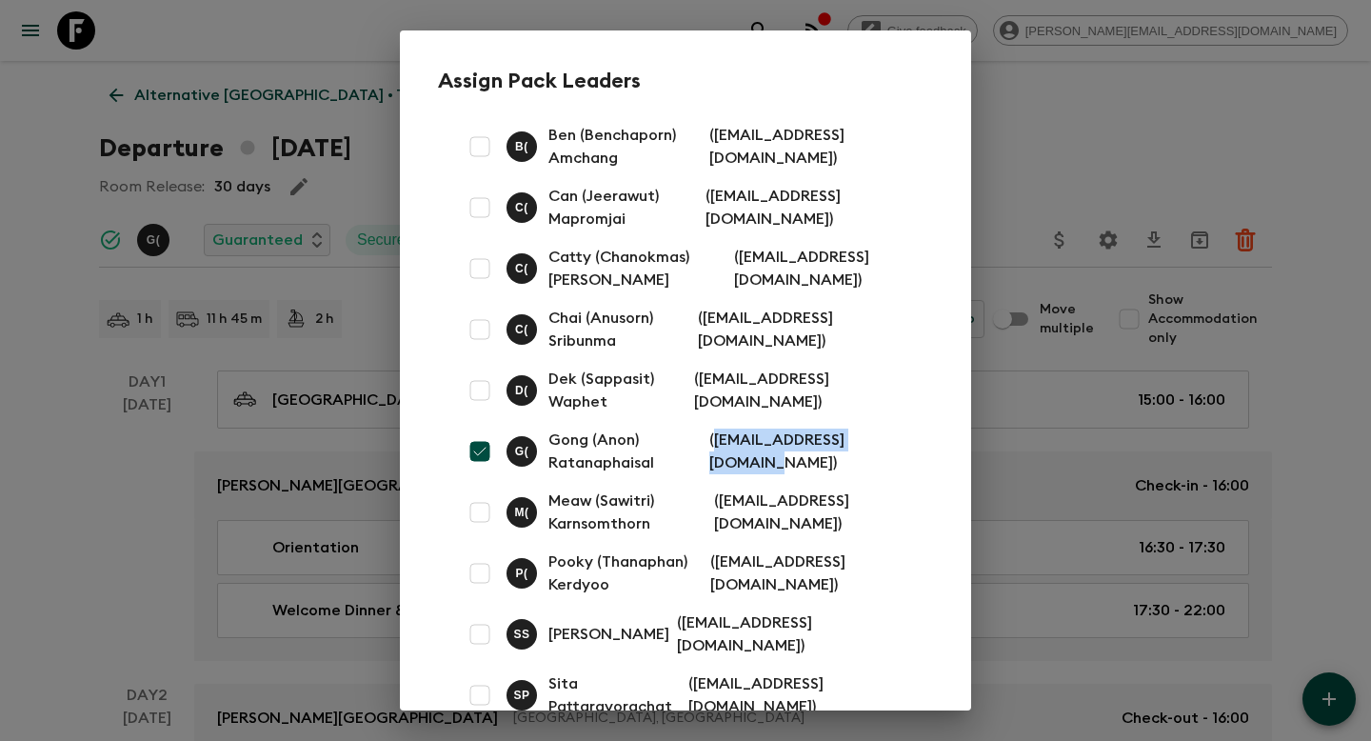
copy p "ratanaphaisal@yahoo.com"
